Goal: Entertainment & Leisure: Consume media (video, audio)

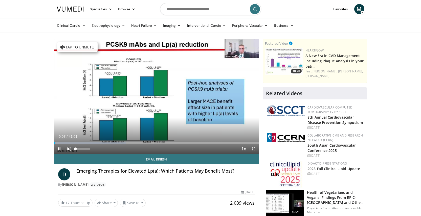
click at [68, 149] on span "Video Player" at bounding box center [69, 149] width 10 height 10
click at [253, 149] on span "Video Player" at bounding box center [254, 149] width 10 height 10
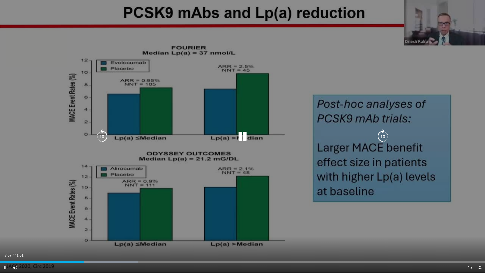
click at [101, 135] on icon "Video Player" at bounding box center [102, 136] width 14 height 14
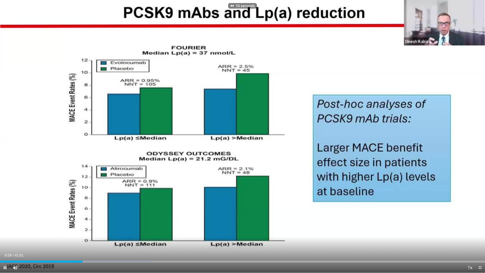
click at [6, 216] on span "Video Player" at bounding box center [5, 268] width 10 height 10
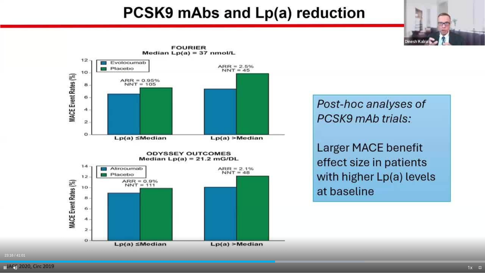
click at [6, 216] on span "Video Player" at bounding box center [5, 268] width 10 height 10
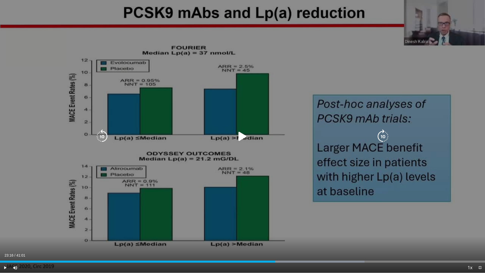
click at [240, 137] on icon "Video Player" at bounding box center [243, 136] width 14 height 14
click at [105, 136] on icon "Video Player" at bounding box center [102, 136] width 14 height 14
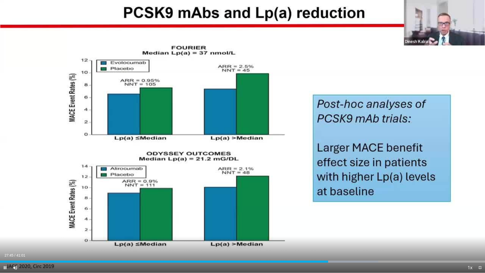
click at [6, 216] on span "Video Player" at bounding box center [5, 268] width 10 height 10
click at [5, 216] on span "Video Player" at bounding box center [5, 268] width 10 height 10
